Goal: Task Accomplishment & Management: Use online tool/utility

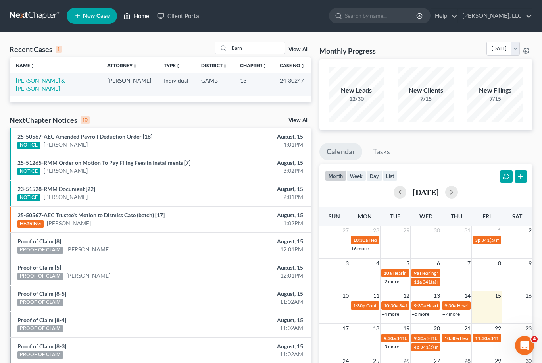
click at [139, 12] on link "Home" at bounding box center [136, 16] width 34 height 14
click at [253, 46] on input "Barn" at bounding box center [257, 48] width 56 height 12
type input "B"
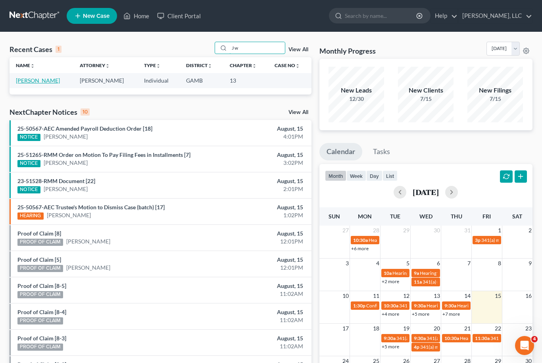
type input "J w"
click at [35, 80] on link "[PERSON_NAME]" at bounding box center [38, 80] width 44 height 7
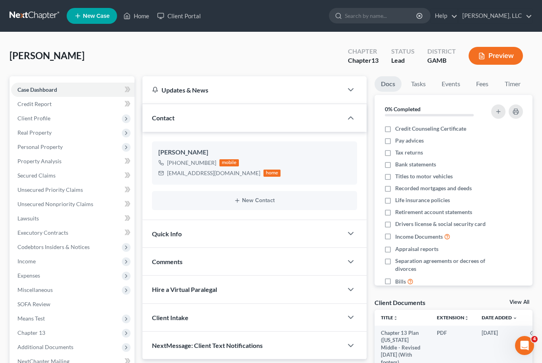
click at [519, 299] on link "View All" at bounding box center [520, 302] width 20 height 6
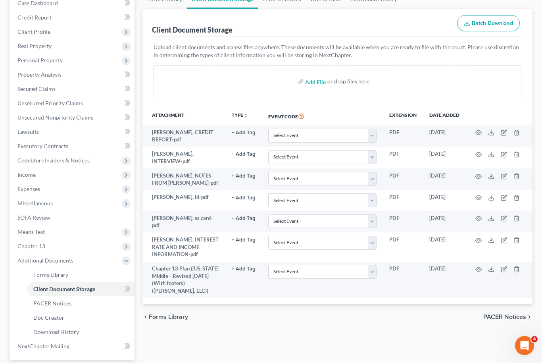
scroll to position [133, 0]
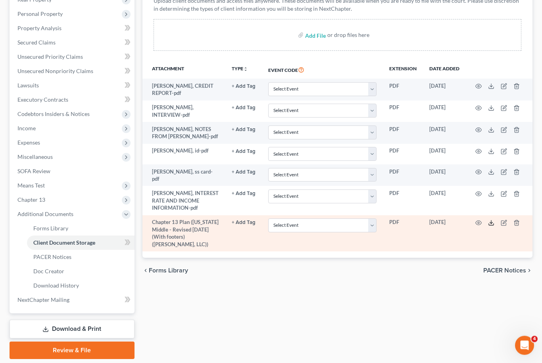
click at [491, 221] on icon at bounding box center [491, 223] width 6 height 6
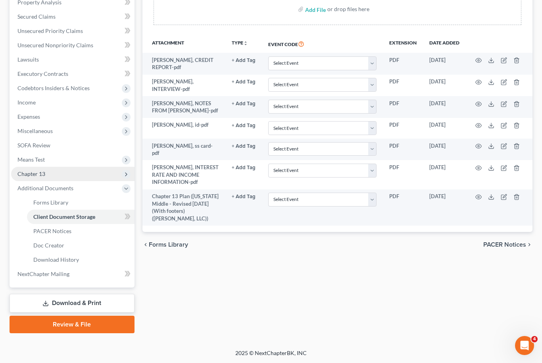
click at [62, 169] on span "Chapter 13" at bounding box center [72, 174] width 123 height 14
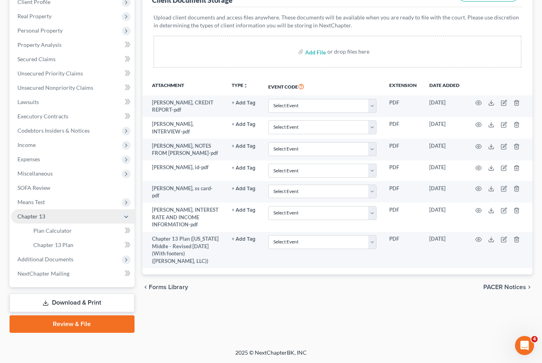
scroll to position [116, 0]
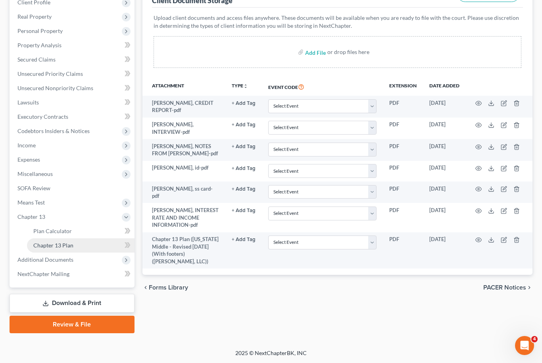
click at [69, 246] on span "Chapter 13 Plan" at bounding box center [53, 245] width 40 height 7
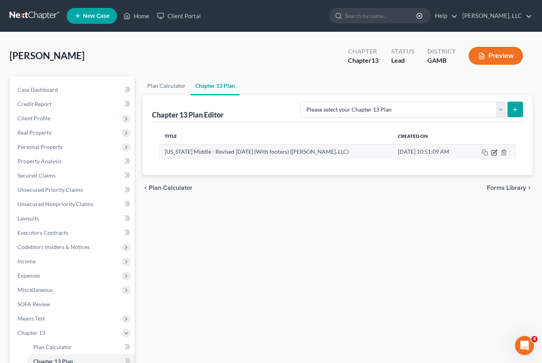
click at [497, 152] on icon "button" at bounding box center [494, 152] width 6 height 6
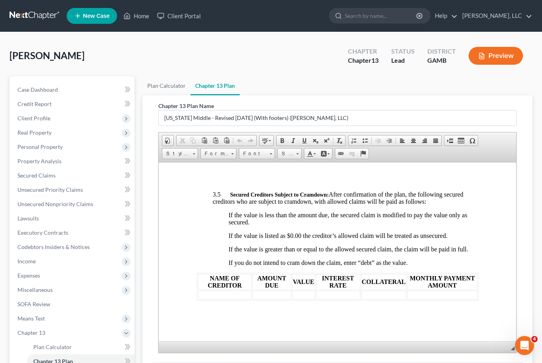
scroll to position [1868, 0]
click at [230, 143] on table "NAME OF CREDITOR ADEQUATE PROTECTION AMOUNT Landmark $85.00" at bounding box center [396, 129] width 400 height 29
click at [237, 133] on td "Landmark" at bounding box center [271, 129] width 149 height 9
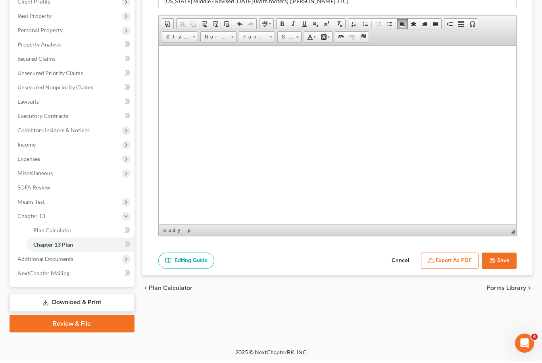
scroll to position [116, 0]
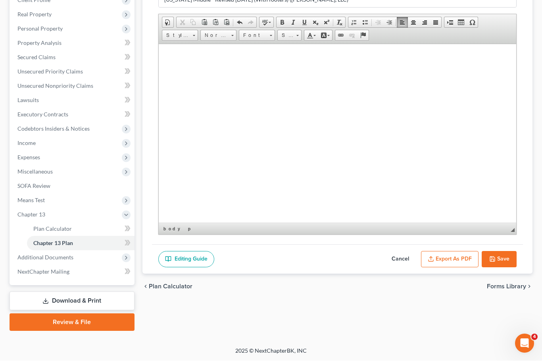
click at [503, 257] on button "Save" at bounding box center [499, 261] width 35 height 17
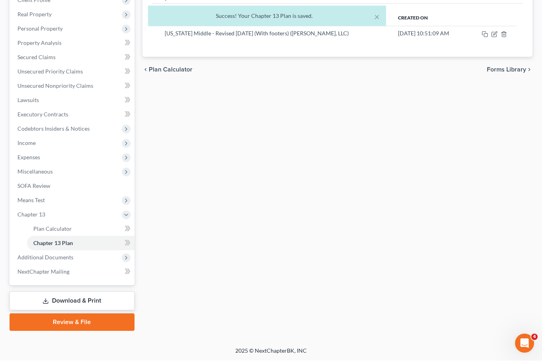
scroll to position [90, 0]
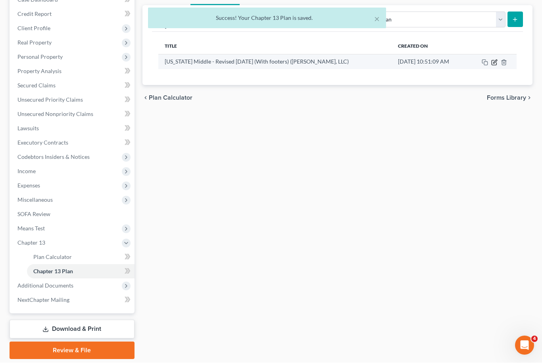
click at [497, 62] on icon "button" at bounding box center [494, 63] width 6 height 6
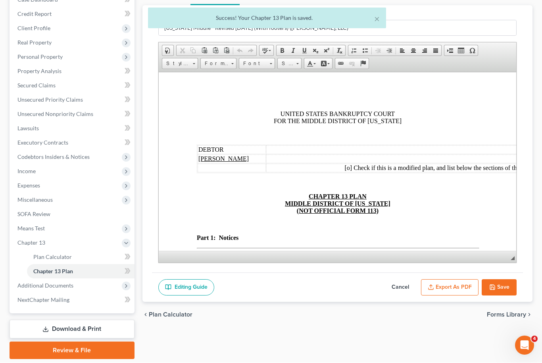
scroll to position [0, 0]
click at [467, 292] on button "Export as PDF" at bounding box center [450, 287] width 58 height 17
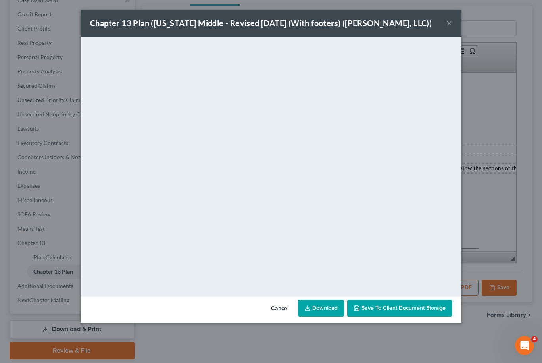
click at [439, 307] on span "Save to Client Document Storage" at bounding box center [404, 307] width 84 height 7
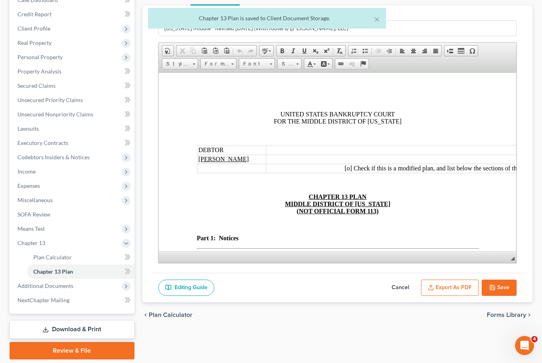
click at [504, 286] on button "Save" at bounding box center [499, 287] width 35 height 17
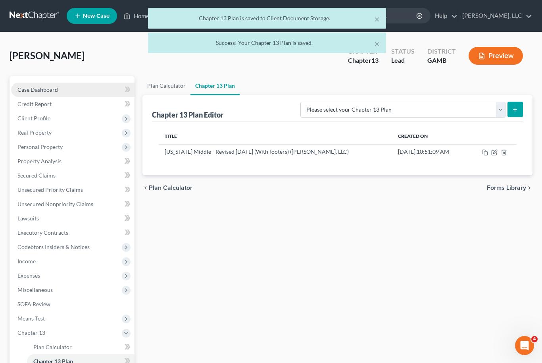
click at [54, 87] on span "Case Dashboard" at bounding box center [37, 89] width 40 height 7
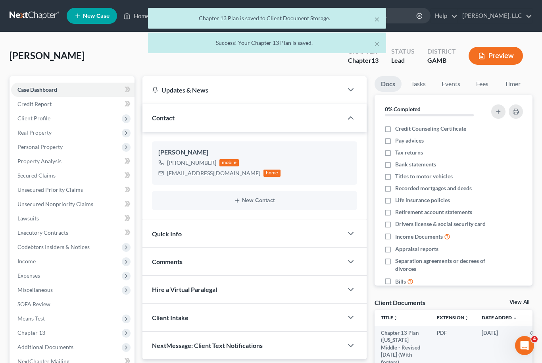
click at [529, 299] on link "View All" at bounding box center [520, 302] width 20 height 6
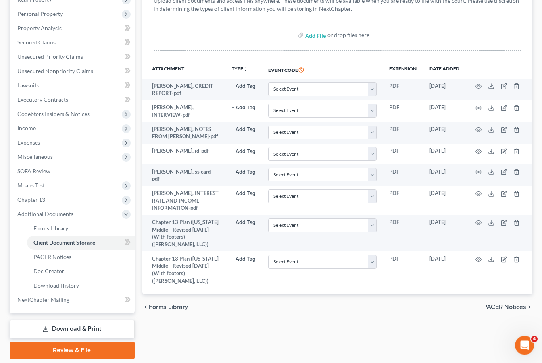
scroll to position [133, 0]
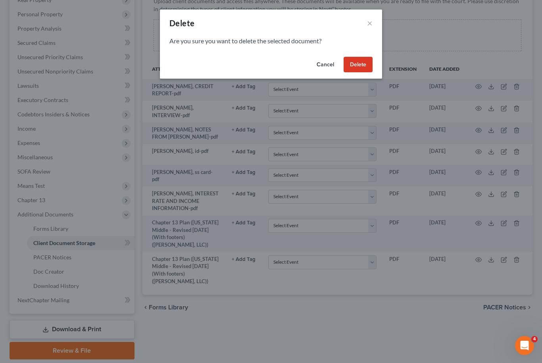
click at [366, 69] on button "Delete" at bounding box center [358, 65] width 29 height 16
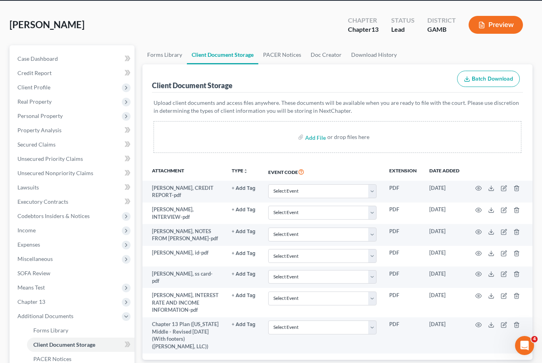
scroll to position [0, 0]
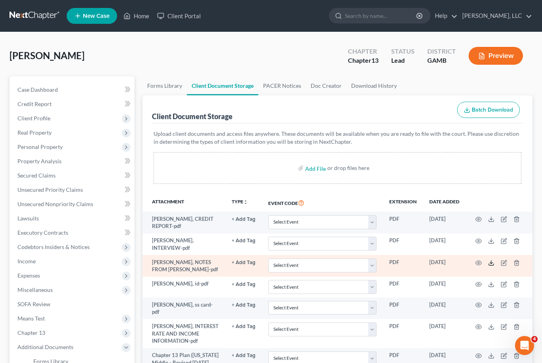
click at [493, 262] on polyline at bounding box center [491, 262] width 3 height 1
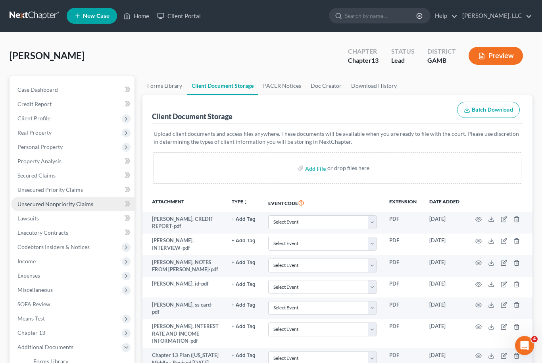
click at [64, 207] on link "Unsecured Nonpriority Claims" at bounding box center [72, 204] width 123 height 14
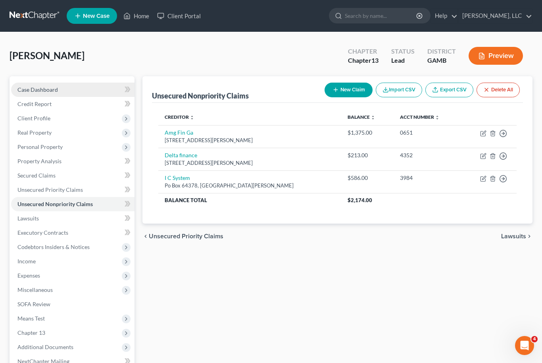
click at [47, 87] on span "Case Dashboard" at bounding box center [37, 89] width 40 height 7
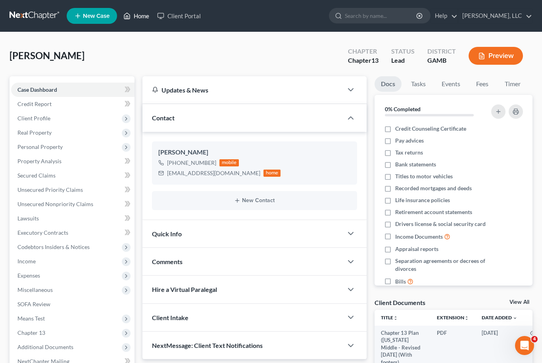
click at [141, 19] on link "Home" at bounding box center [136, 16] width 34 height 14
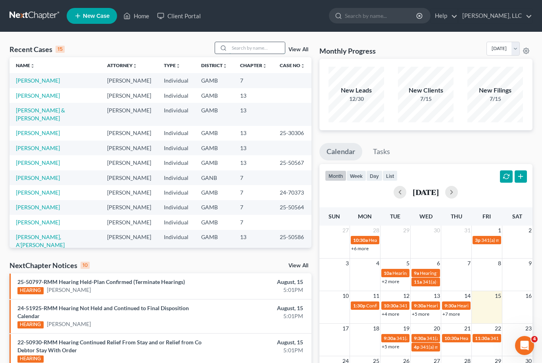
click at [254, 52] on input "search" at bounding box center [257, 48] width 56 height 12
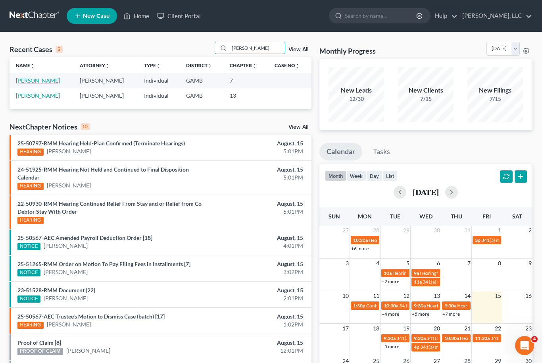
type input "[PERSON_NAME]"
click at [29, 80] on link "[PERSON_NAME]" at bounding box center [38, 80] width 44 height 7
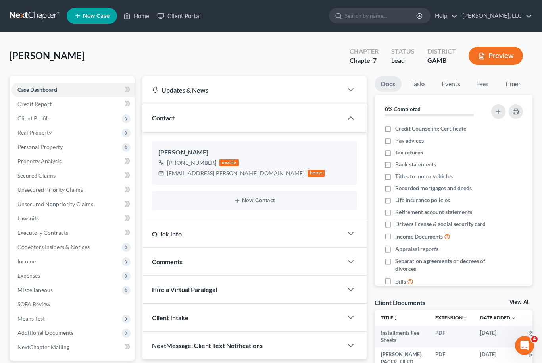
click at [521, 301] on link "View All" at bounding box center [520, 302] width 20 height 6
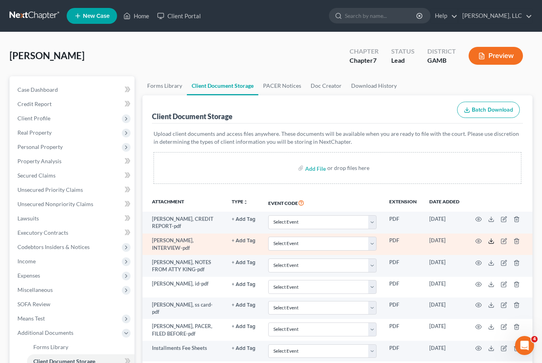
click at [493, 240] on icon at bounding box center [491, 241] width 6 height 6
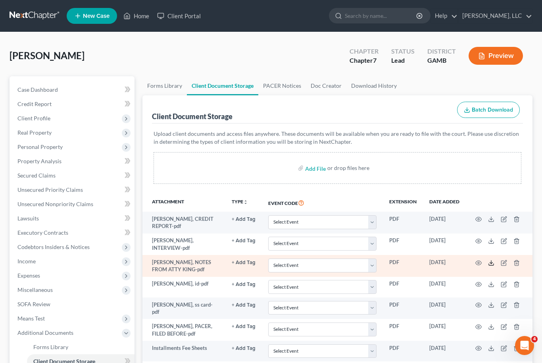
click at [493, 263] on icon at bounding box center [491, 263] width 6 height 6
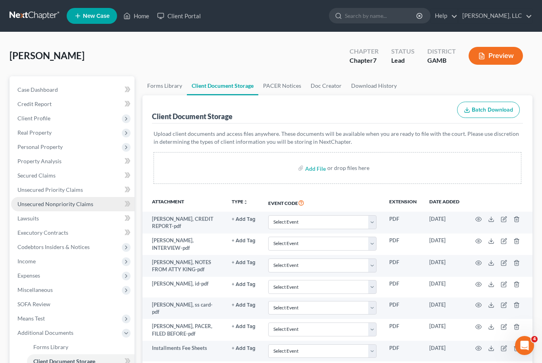
click at [27, 206] on span "Unsecured Nonpriority Claims" at bounding box center [55, 203] width 76 height 7
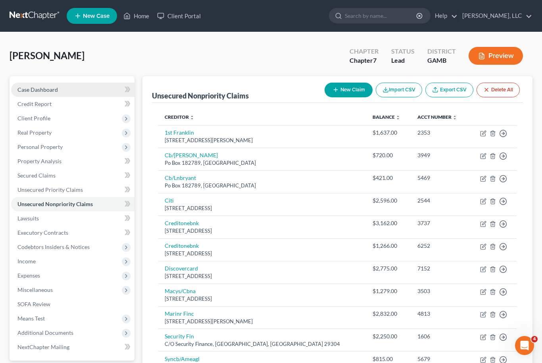
click at [37, 90] on span "Case Dashboard" at bounding box center [37, 89] width 40 height 7
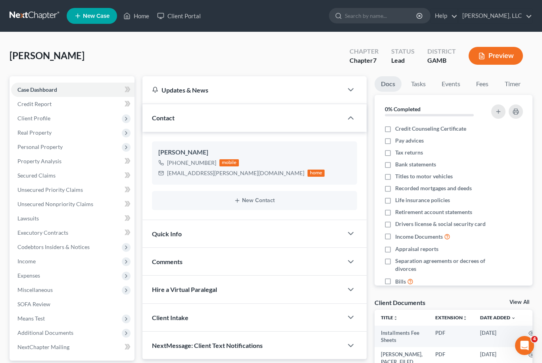
click at [520, 302] on link "View All" at bounding box center [520, 302] width 20 height 6
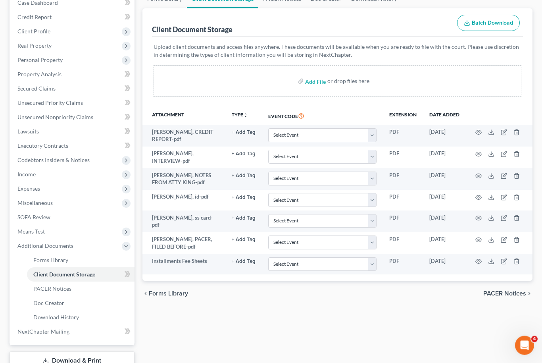
scroll to position [118, 0]
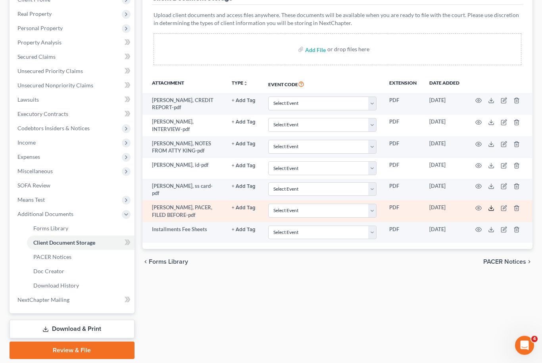
click at [491, 206] on icon at bounding box center [491, 208] width 6 height 6
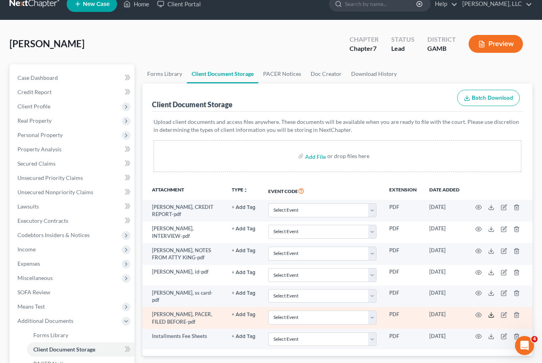
scroll to position [12, 0]
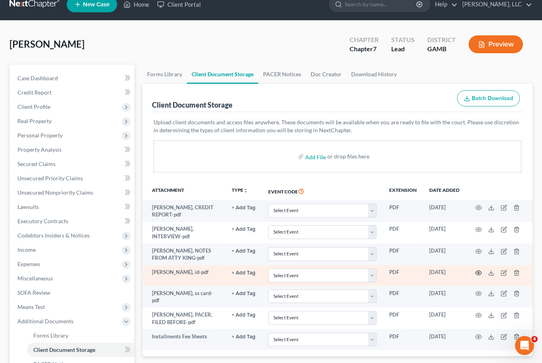
click at [480, 271] on icon "button" at bounding box center [479, 273] width 6 height 6
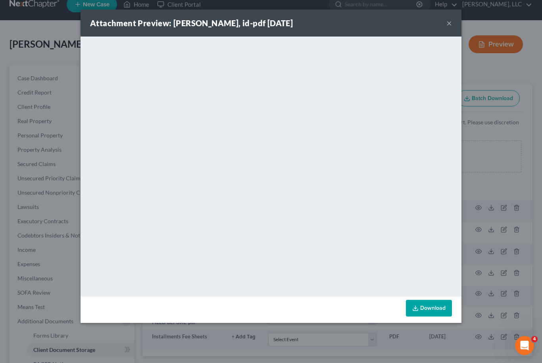
click at [451, 20] on button "×" at bounding box center [450, 23] width 6 height 10
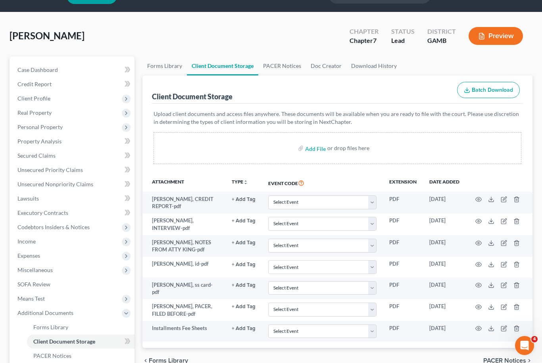
scroll to position [0, 0]
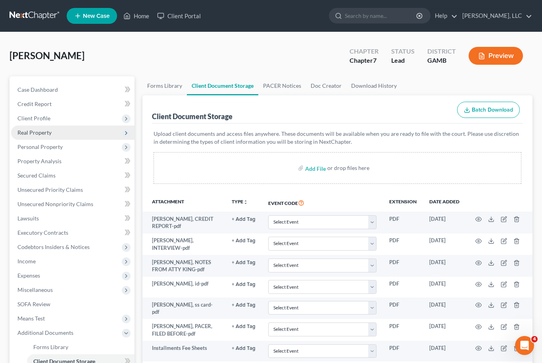
click at [51, 134] on span "Real Property" at bounding box center [34, 132] width 34 height 7
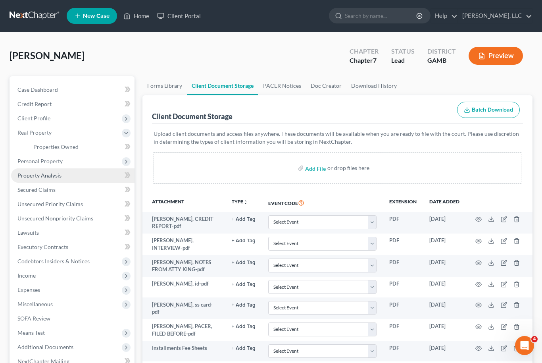
click at [56, 179] on link "Property Analysis" at bounding box center [72, 175] width 123 height 14
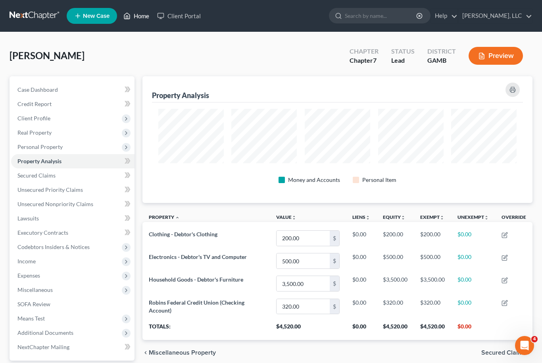
click at [129, 18] on icon at bounding box center [126, 16] width 7 height 10
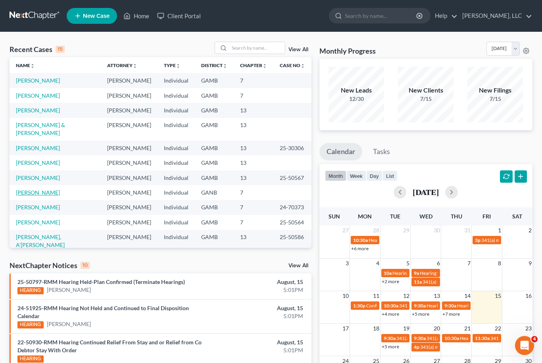
click at [31, 189] on link "[PERSON_NAME]" at bounding box center [38, 192] width 44 height 7
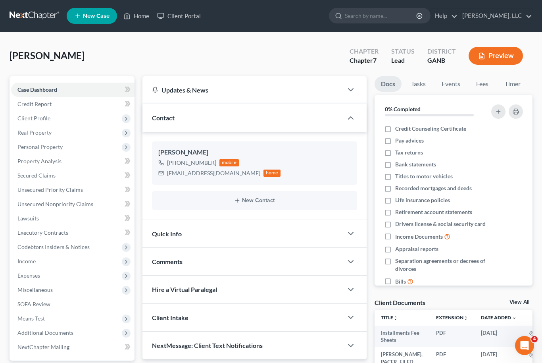
click at [524, 302] on link "View All" at bounding box center [520, 302] width 20 height 6
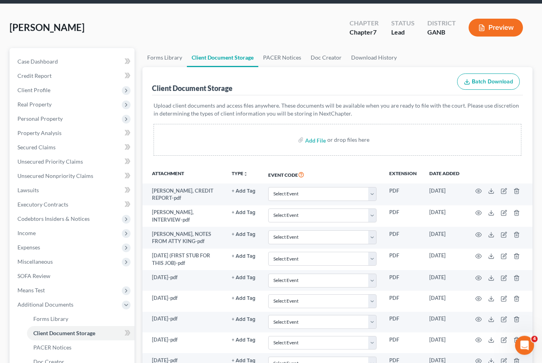
scroll to position [28, 0]
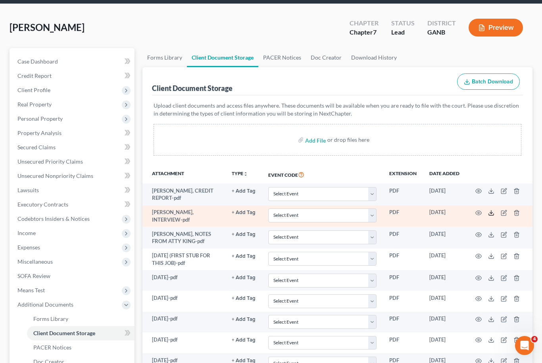
click at [494, 210] on icon at bounding box center [491, 213] width 6 height 6
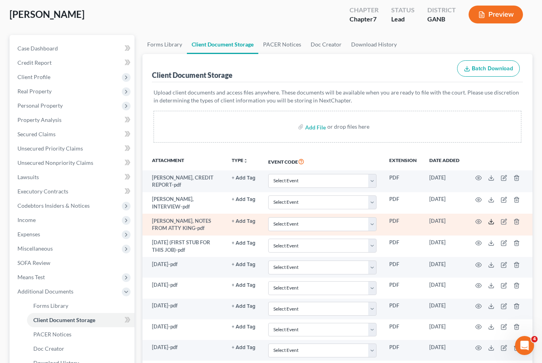
click at [493, 221] on icon at bounding box center [491, 221] width 6 height 6
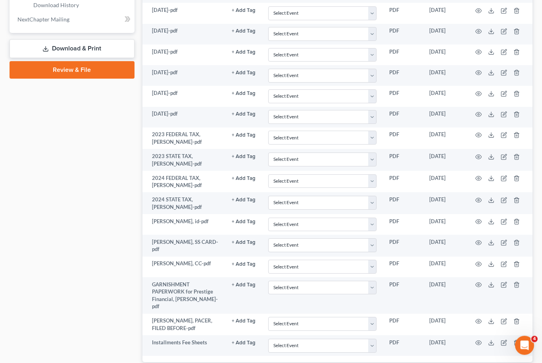
scroll to position [414, 0]
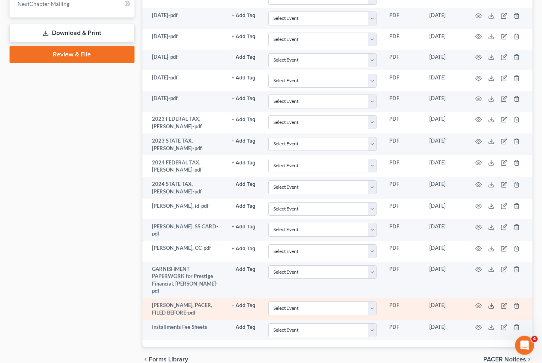
click at [493, 307] on icon at bounding box center [491, 308] width 5 height 2
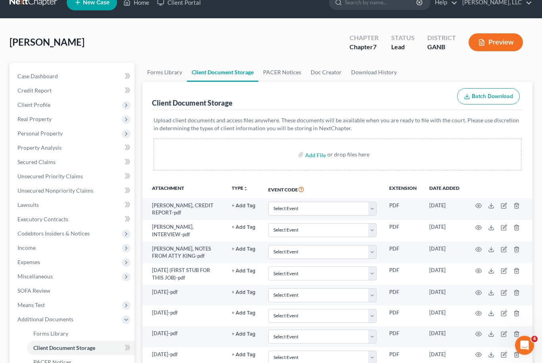
scroll to position [7, 0]
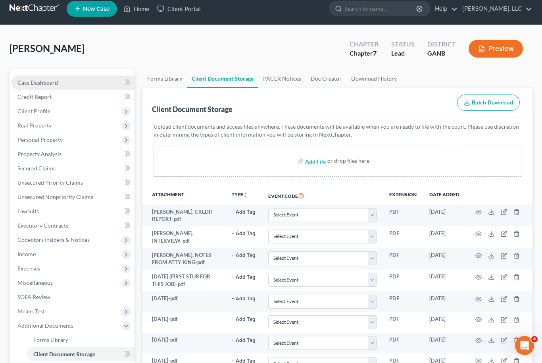
click at [49, 79] on span "Case Dashboard" at bounding box center [37, 82] width 40 height 7
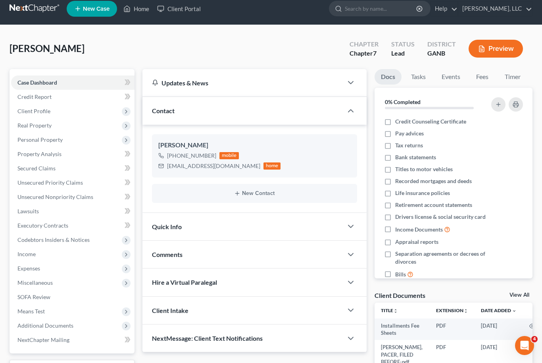
click at [523, 293] on link "View All" at bounding box center [520, 295] width 20 height 6
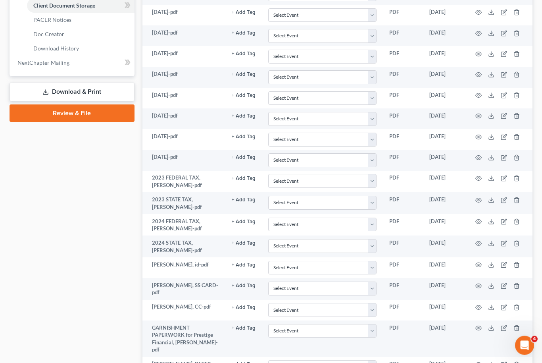
scroll to position [356, 0]
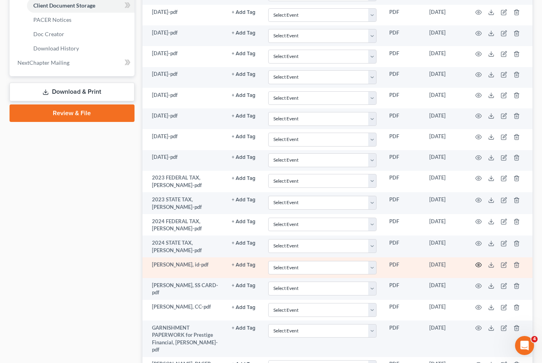
click at [479, 263] on icon "button" at bounding box center [479, 265] width 6 height 4
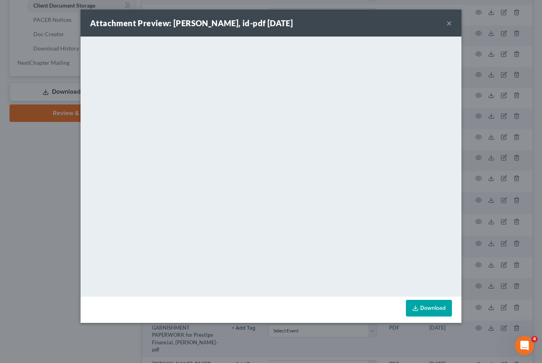
click at [447, 23] on button "×" at bounding box center [450, 23] width 6 height 10
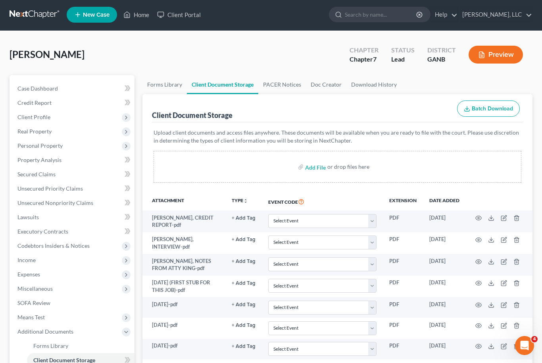
scroll to position [0, 0]
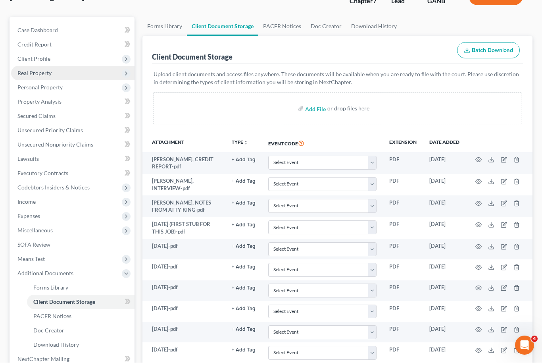
click at [54, 72] on span "Real Property" at bounding box center [72, 73] width 123 height 14
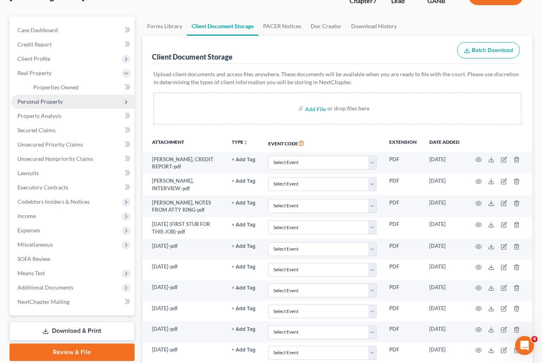
click at [63, 103] on span "Personal Property" at bounding box center [72, 101] width 123 height 14
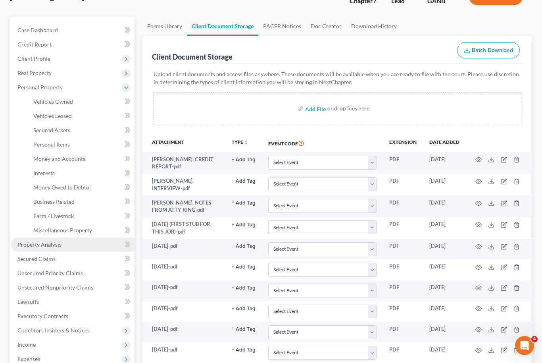
click at [66, 245] on link "Property Analysis" at bounding box center [72, 244] width 123 height 14
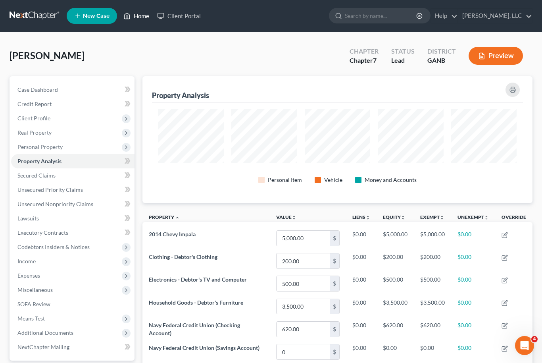
click at [142, 15] on link "Home" at bounding box center [136, 16] width 34 height 14
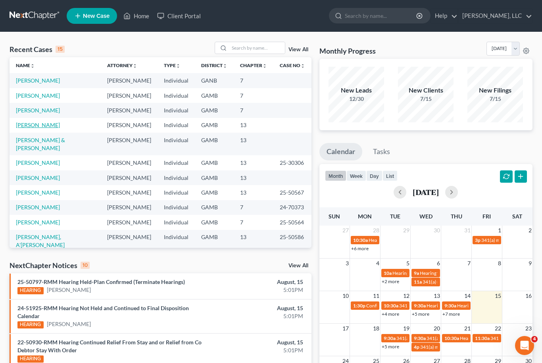
click at [38, 122] on link "[PERSON_NAME]" at bounding box center [38, 124] width 44 height 7
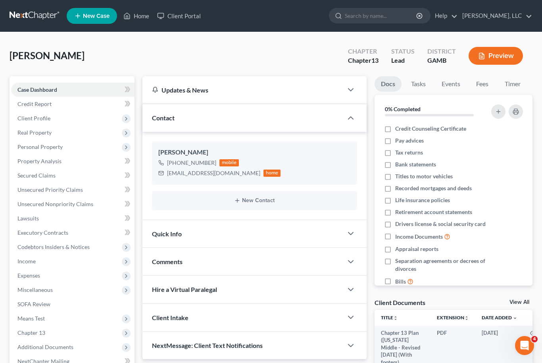
click at [522, 302] on link "View All" at bounding box center [520, 302] width 20 height 6
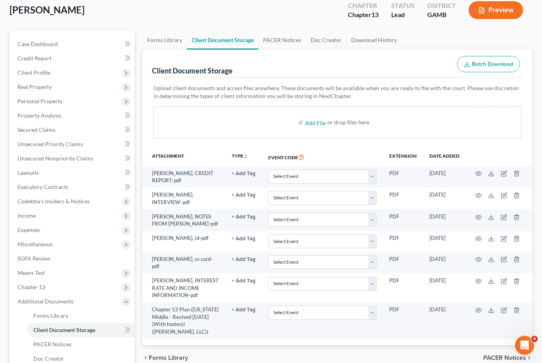
scroll to position [133, 0]
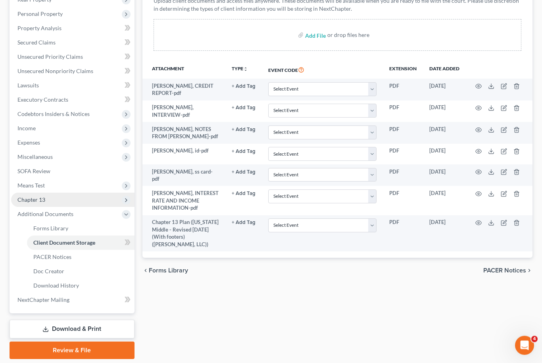
click at [65, 200] on span "Chapter 13" at bounding box center [72, 200] width 123 height 14
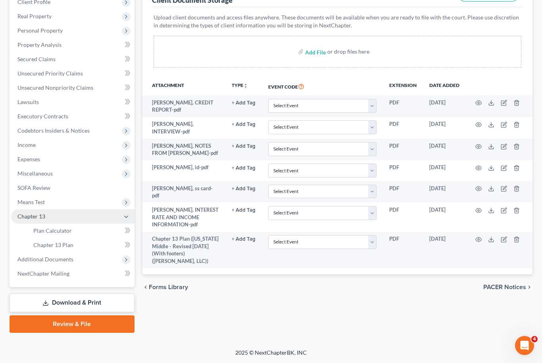
scroll to position [90, 0]
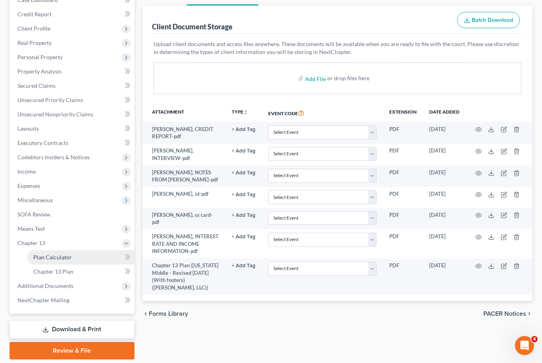
click at [73, 255] on link "Plan Calculator" at bounding box center [81, 257] width 108 height 14
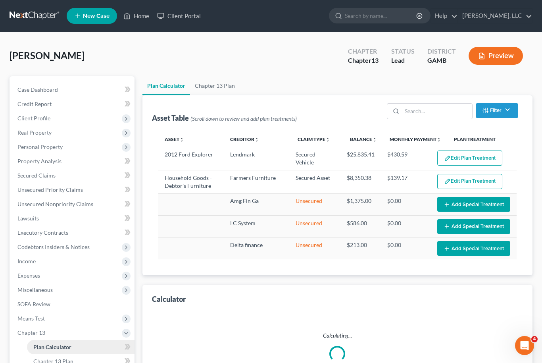
select select "59"
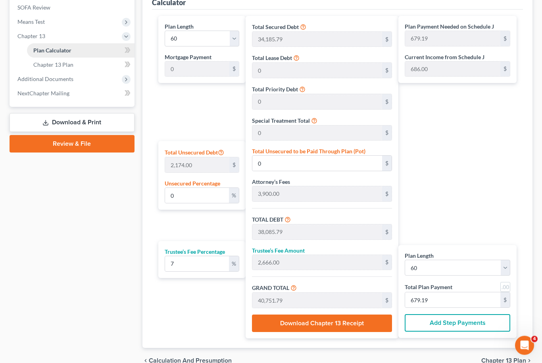
scroll to position [296, 0]
